Goal: Task Accomplishment & Management: Manage account settings

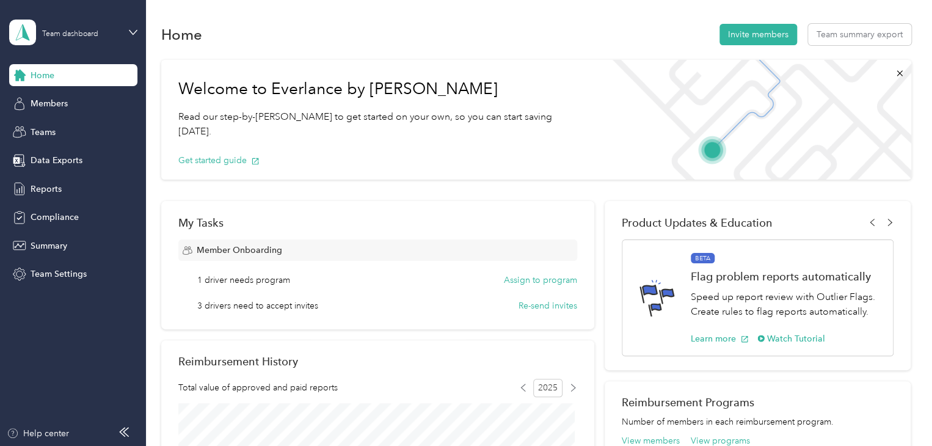
click at [51, 68] on div "Home" at bounding box center [73, 75] width 128 height 22
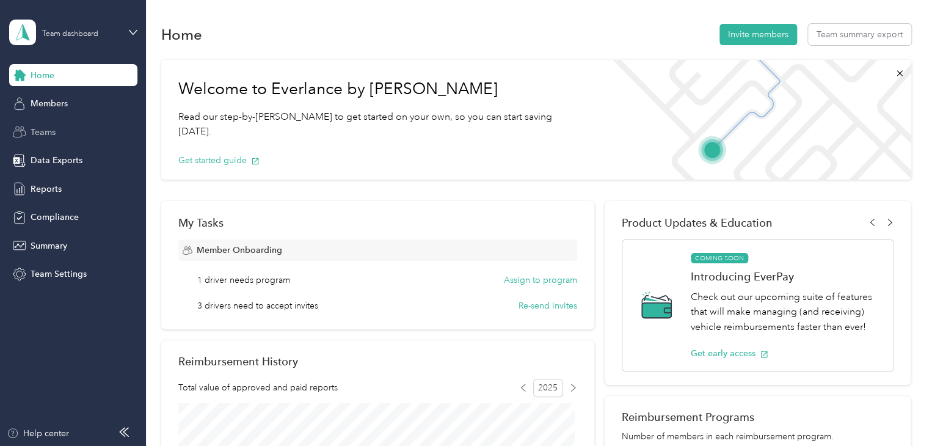
click at [54, 130] on span "Teams" at bounding box center [43, 132] width 25 height 13
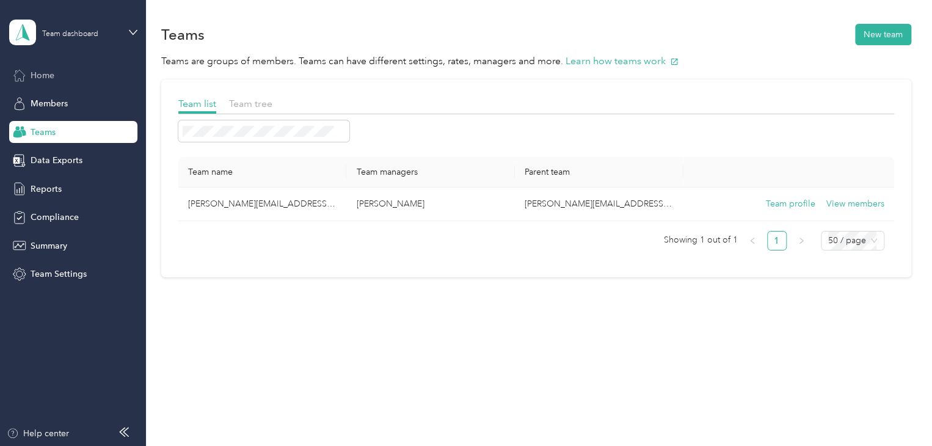
click at [56, 81] on div "Home" at bounding box center [73, 75] width 128 height 22
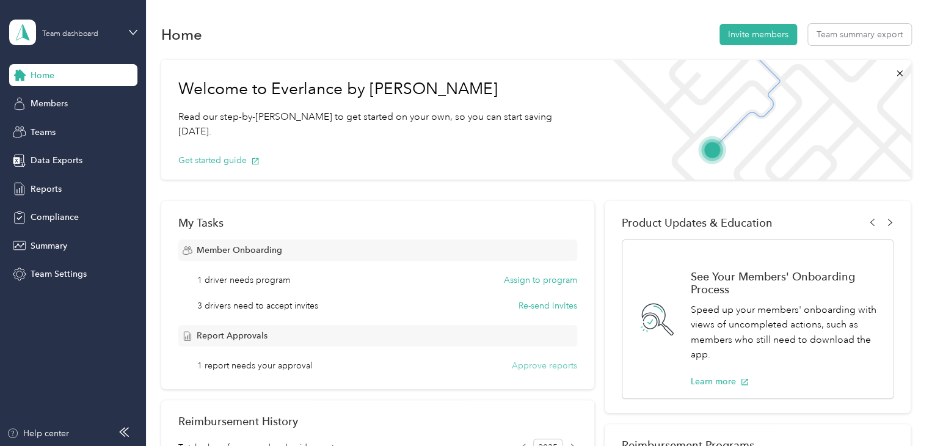
click at [537, 367] on button "Approve reports" at bounding box center [544, 365] width 65 height 13
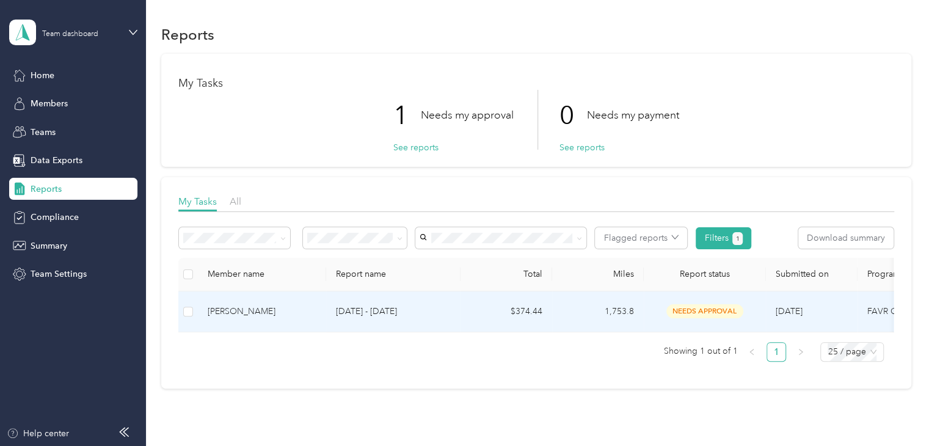
click at [689, 309] on span "needs approval" at bounding box center [704, 311] width 77 height 14
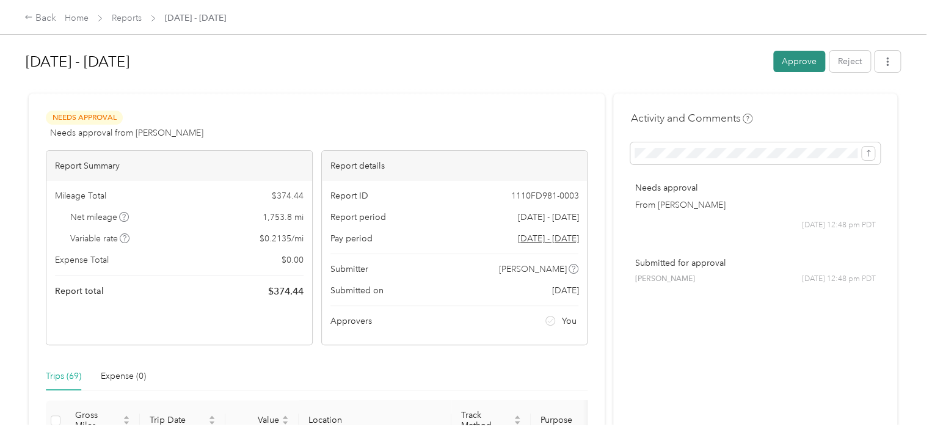
click at [797, 57] on button "Approve" at bounding box center [799, 61] width 52 height 21
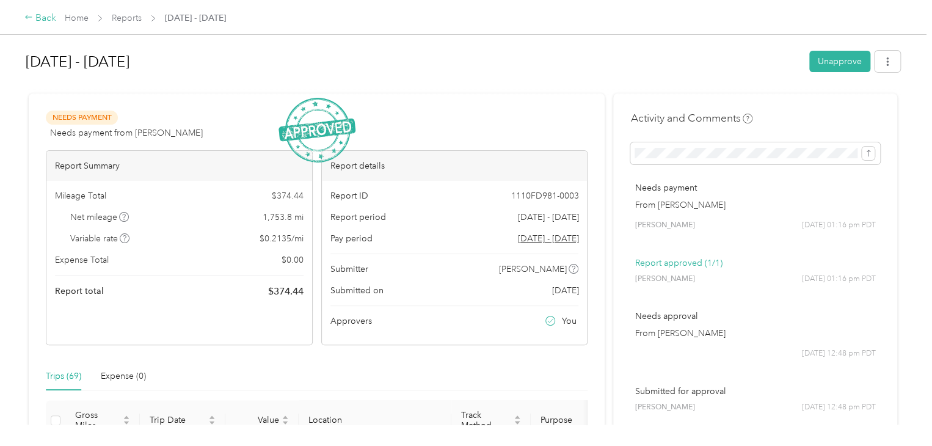
click at [42, 17] on div "Back" at bounding box center [40, 18] width 32 height 15
